Goal: Use online tool/utility: Utilize a website feature to perform a specific function

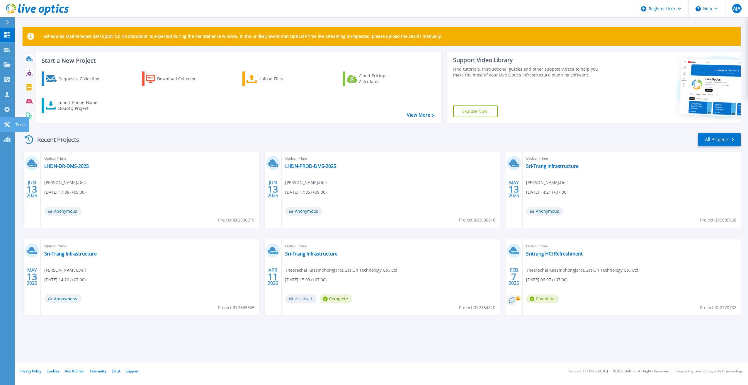
click at [5, 123] on icon at bounding box center [7, 125] width 6 height 6
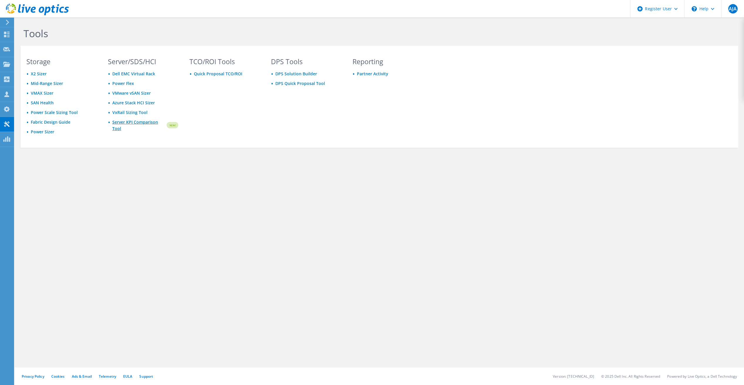
click at [145, 122] on link "Server KPI Comparison Tool" at bounding box center [138, 125] width 53 height 13
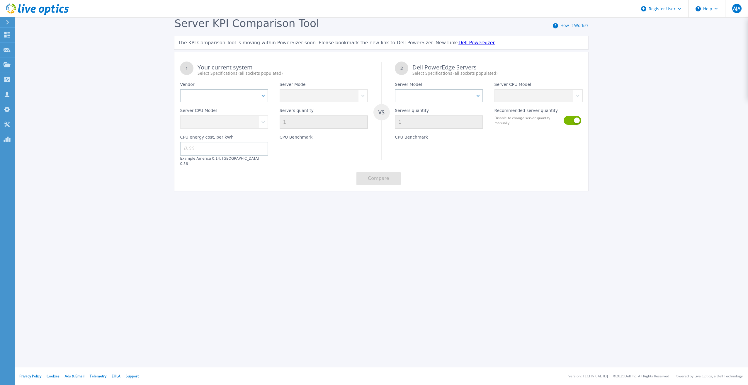
click at [458, 43] on link "Dell PowerSizer" at bounding box center [476, 43] width 36 height 6
